Goal: Task Accomplishment & Management: Use online tool/utility

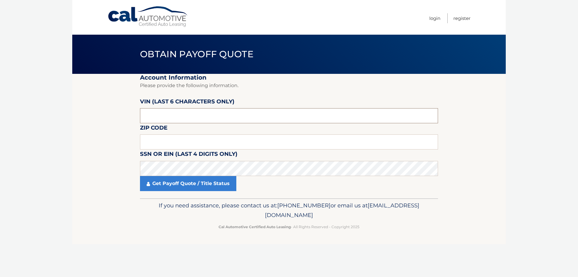
click at [175, 117] on input "text" at bounding box center [289, 115] width 298 height 15
click at [156, 113] on input "text" at bounding box center [289, 115] width 298 height 15
click at [167, 138] on input "text" at bounding box center [289, 141] width 298 height 15
type input "33165"
click button "For Originating Dealer" at bounding box center [0, 0] width 0 height 0
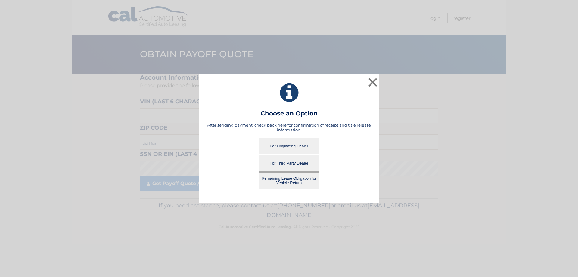
click at [283, 177] on button "Remaining Lease Obligation for Vehicle Return" at bounding box center [289, 180] width 60 height 17
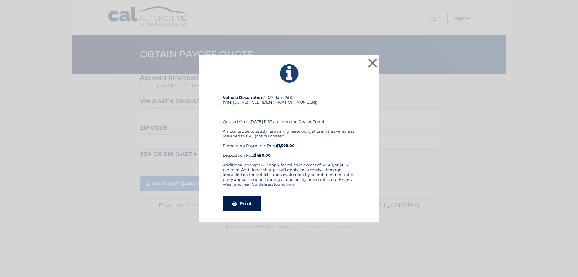
click at [239, 205] on link "Print" at bounding box center [242, 203] width 39 height 15
click at [377, 61] on button "×" at bounding box center [373, 63] width 12 height 12
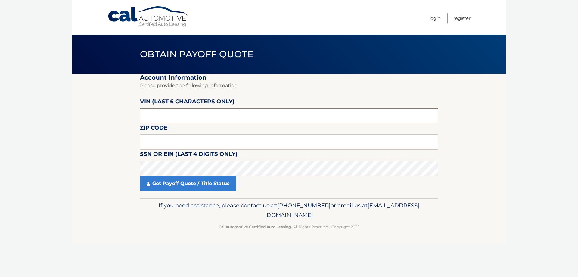
click at [199, 113] on input "text" at bounding box center [289, 115] width 298 height 15
